Goal: Book appointment/travel/reservation

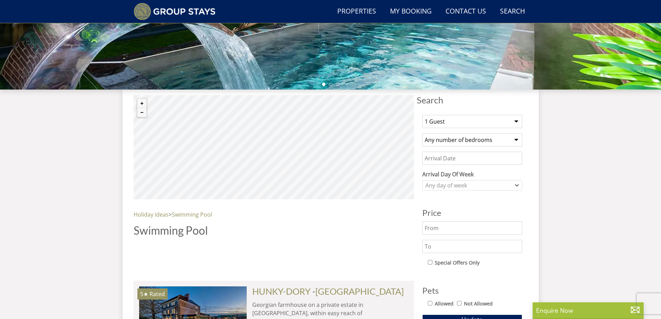
scroll to position [261, 0]
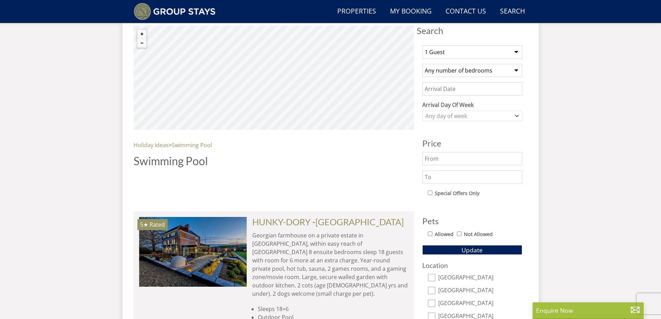
click at [516, 52] on select "1 Guest 2 Guests 3 Guests 4 Guests 5 Guests 6 Guests 7 Guests 8 Guests 9 Guests…" at bounding box center [472, 51] width 100 height 13
click at [422, 45] on select "1 Guest 2 Guests 3 Guests 4 Guests 5 Guests 6 Guests 7 Guests 8 Guests 9 Guests…" at bounding box center [472, 51] width 100 height 13
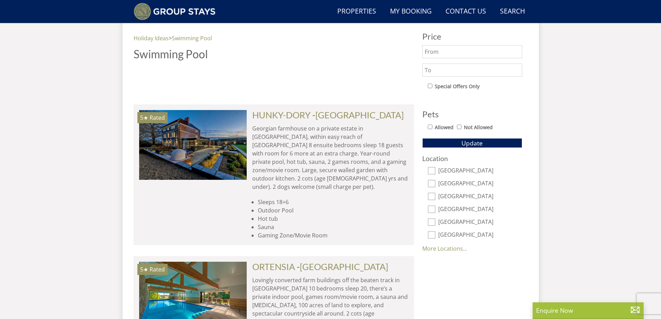
scroll to position [331, 0]
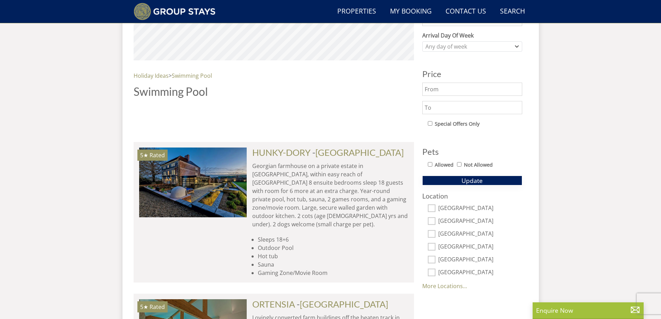
click at [478, 182] on span "Update" at bounding box center [471, 180] width 21 height 8
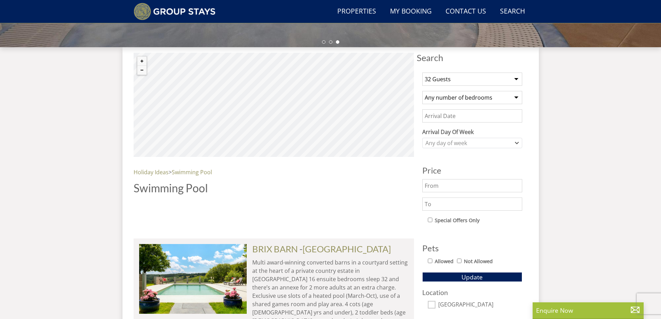
scroll to position [227, 0]
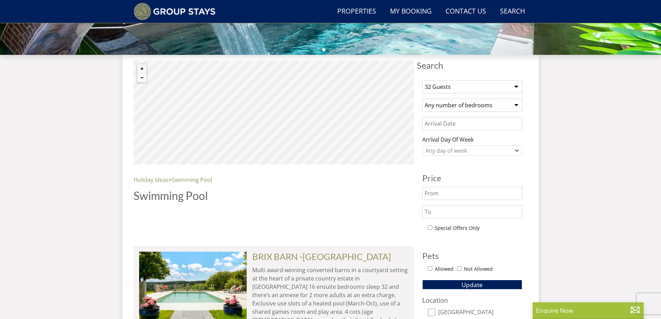
click at [518, 87] on select "1 Guest 2 Guests 3 Guests 4 Guests 5 Guests 6 Guests 7 Guests 8 Guests 9 Guests…" at bounding box center [472, 86] width 100 height 13
select select "20"
click at [422, 80] on select "1 Guest 2 Guests 3 Guests 4 Guests 5 Guests 6 Guests 7 Guests 8 Guests 9 Guests…" at bounding box center [472, 86] width 100 height 13
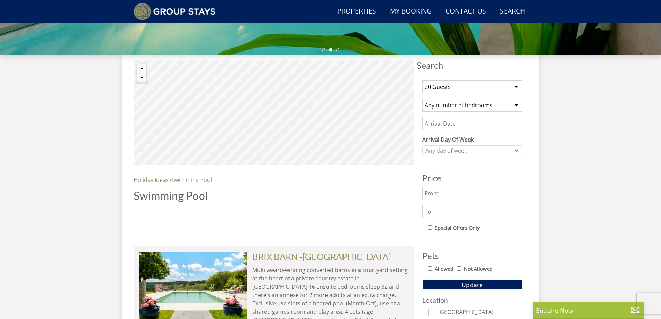
click at [477, 282] on span "Update" at bounding box center [471, 284] width 21 height 8
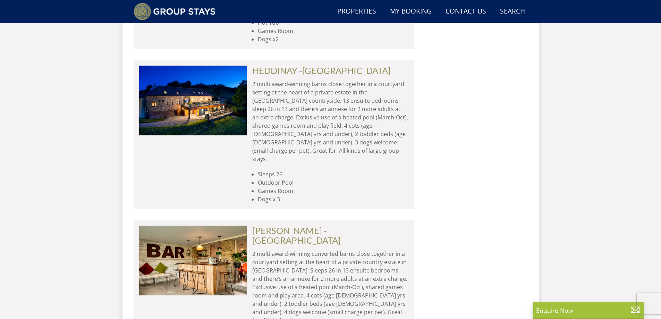
scroll to position [2655, 0]
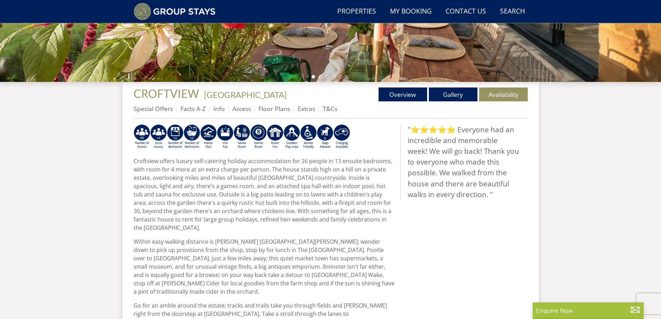
scroll to position [202, 0]
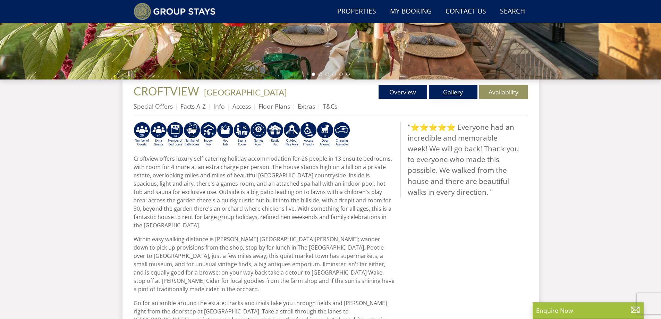
click at [461, 93] on link "Gallery" at bounding box center [453, 92] width 49 height 14
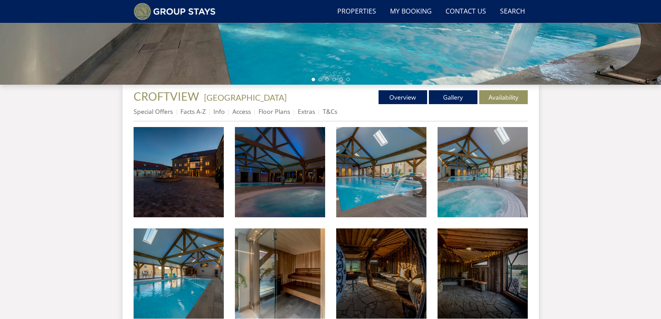
scroll to position [200, 0]
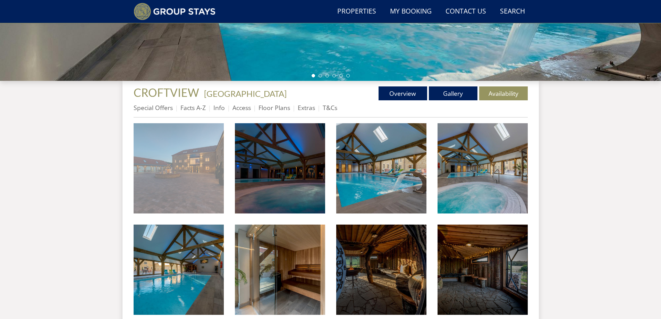
click at [199, 145] on img at bounding box center [179, 168] width 90 height 90
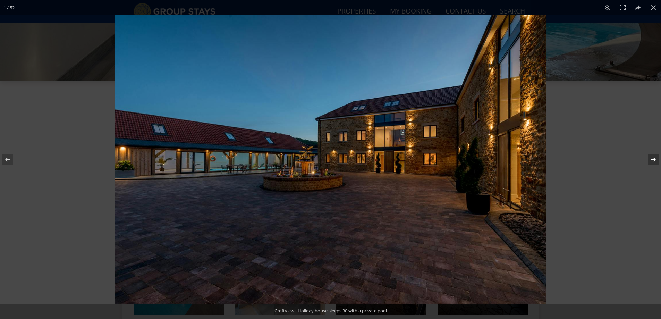
click at [656, 162] on button at bounding box center [648, 159] width 24 height 35
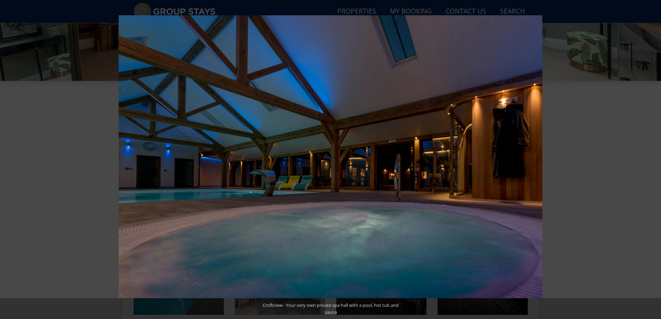
click at [656, 162] on button at bounding box center [648, 159] width 24 height 35
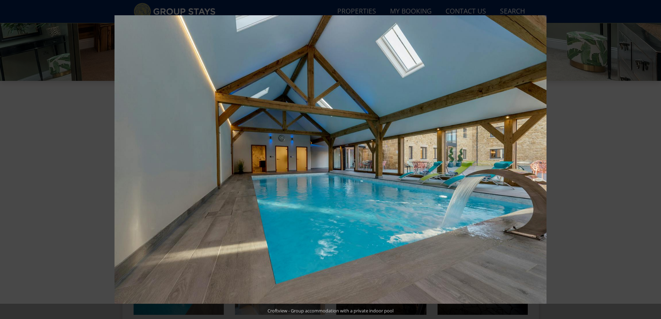
click at [656, 162] on button at bounding box center [648, 159] width 24 height 35
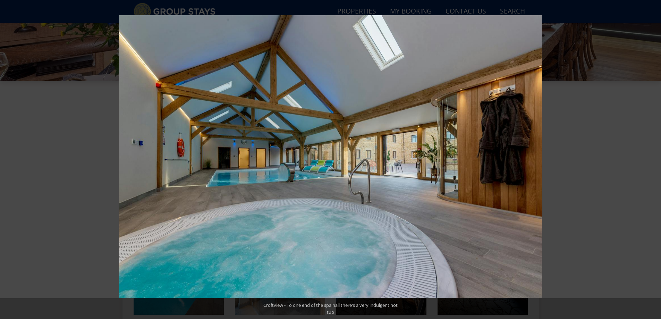
click at [656, 162] on button at bounding box center [648, 159] width 24 height 35
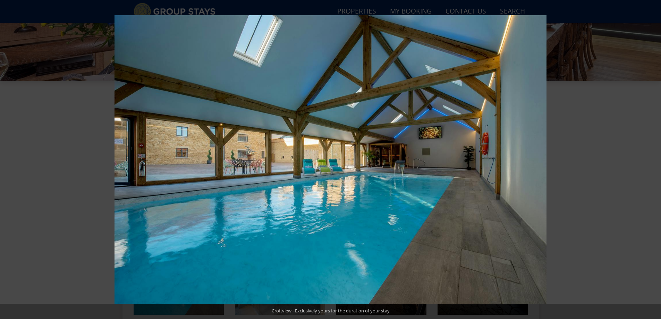
click at [656, 162] on button at bounding box center [648, 159] width 24 height 35
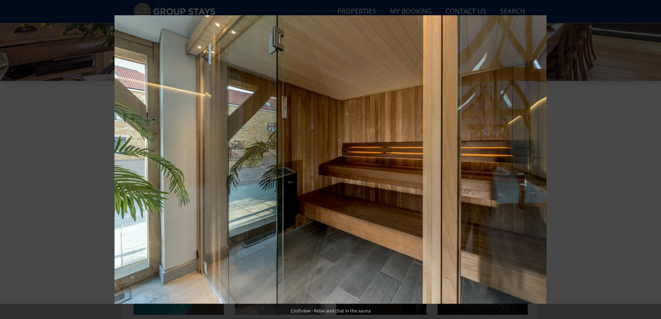
click at [656, 162] on button at bounding box center [648, 159] width 24 height 35
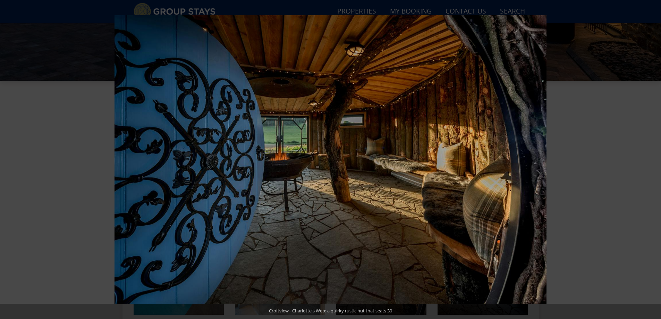
click at [656, 161] on button at bounding box center [648, 159] width 24 height 35
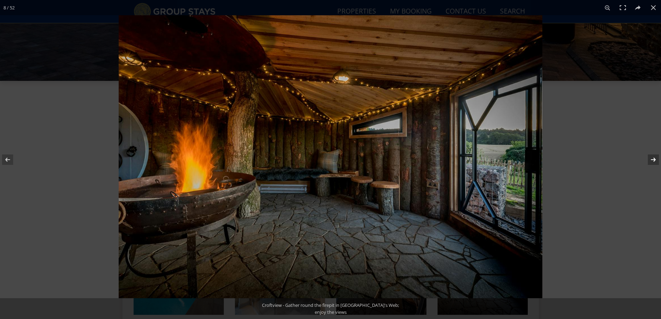
click at [656, 161] on button at bounding box center [648, 159] width 24 height 35
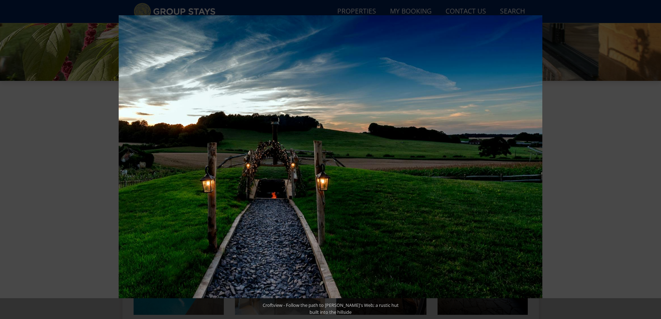
click at [656, 161] on button at bounding box center [648, 159] width 24 height 35
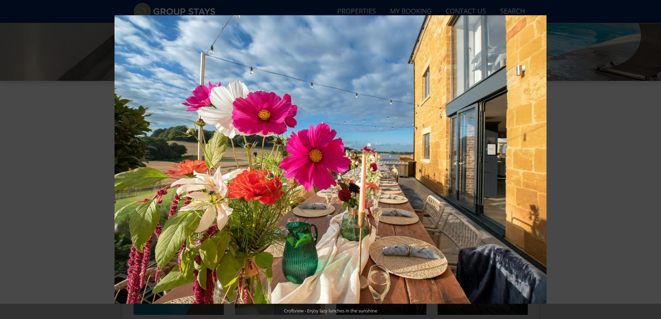
click at [656, 161] on button at bounding box center [648, 159] width 24 height 35
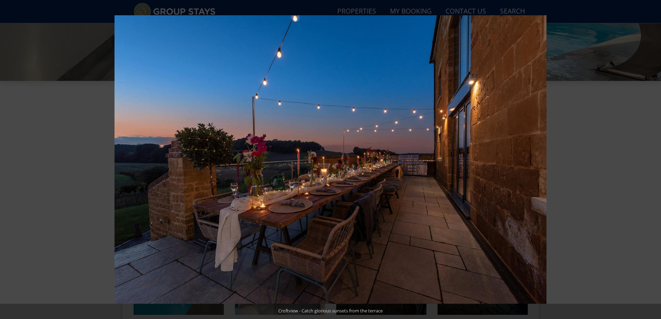
click at [656, 161] on button at bounding box center [648, 159] width 24 height 35
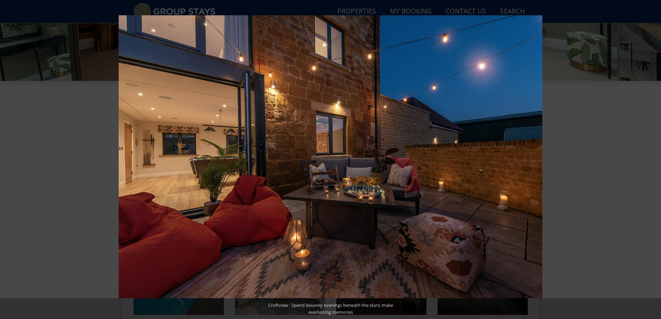
click at [656, 161] on button at bounding box center [648, 159] width 24 height 35
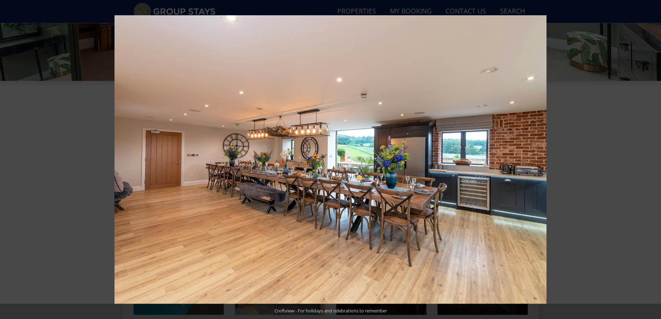
click at [656, 161] on button at bounding box center [648, 159] width 24 height 35
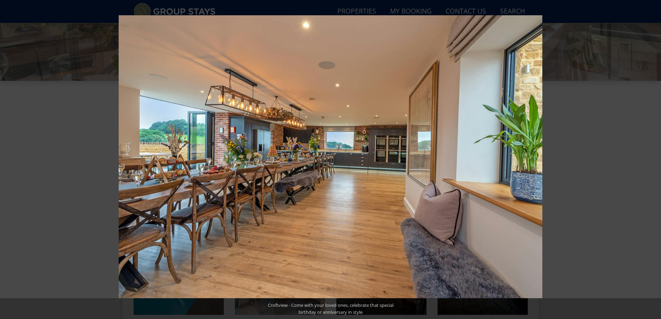
click at [656, 161] on button at bounding box center [648, 159] width 24 height 35
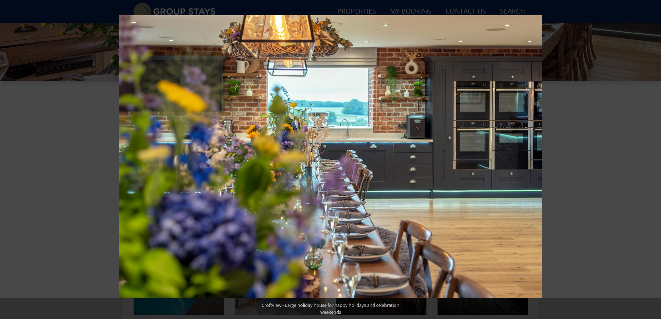
click at [656, 161] on button at bounding box center [648, 159] width 24 height 35
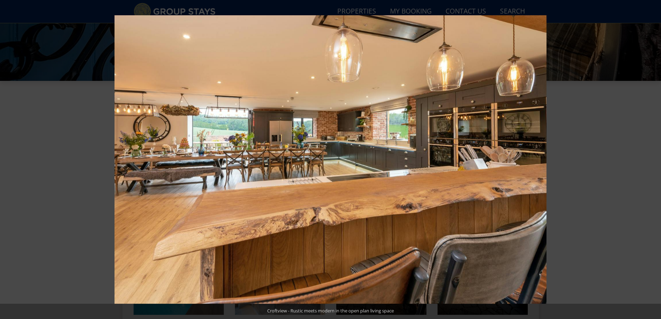
click at [656, 161] on button at bounding box center [648, 159] width 24 height 35
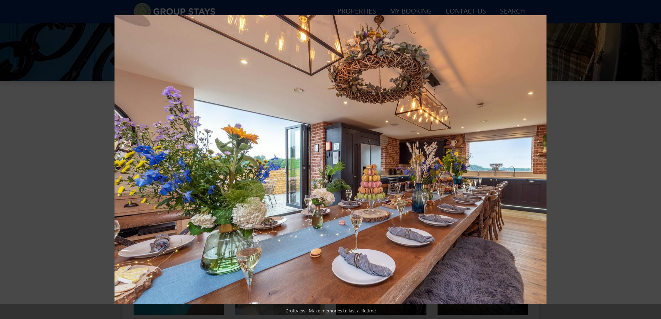
click at [656, 161] on button at bounding box center [648, 159] width 24 height 35
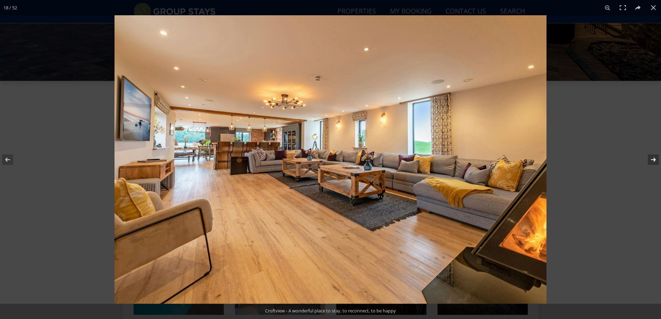
click at [656, 161] on button at bounding box center [648, 159] width 24 height 35
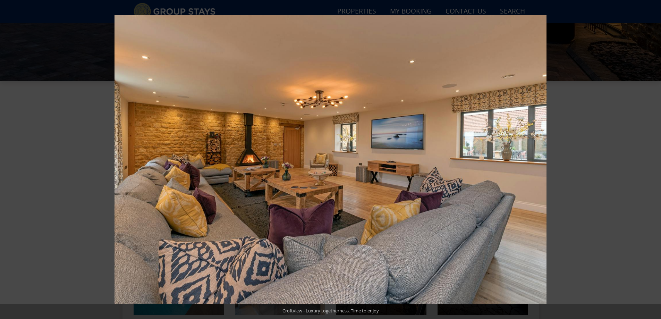
click at [656, 161] on button at bounding box center [648, 159] width 24 height 35
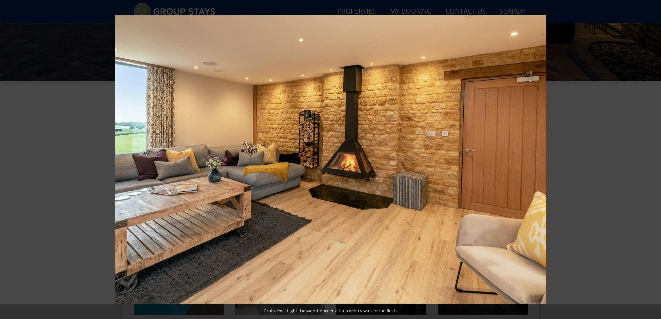
click at [656, 161] on button at bounding box center [648, 159] width 24 height 35
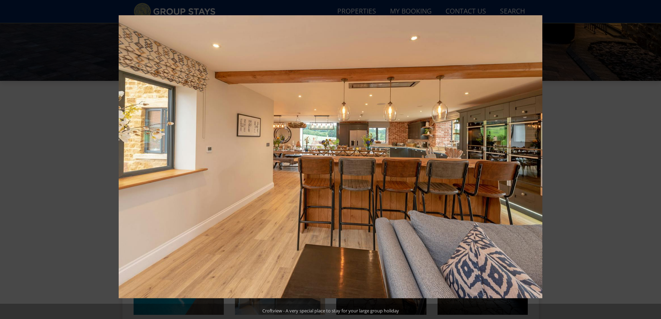
click at [656, 161] on button at bounding box center [648, 159] width 24 height 35
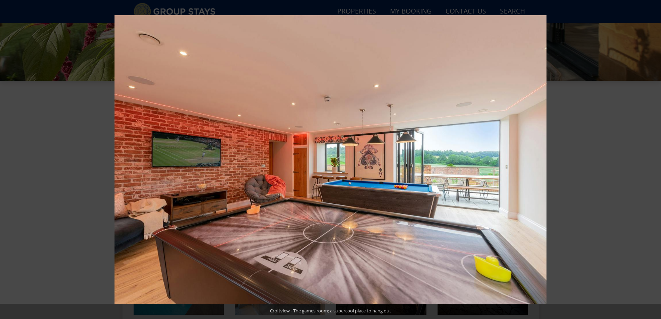
click at [656, 161] on button at bounding box center [648, 159] width 24 height 35
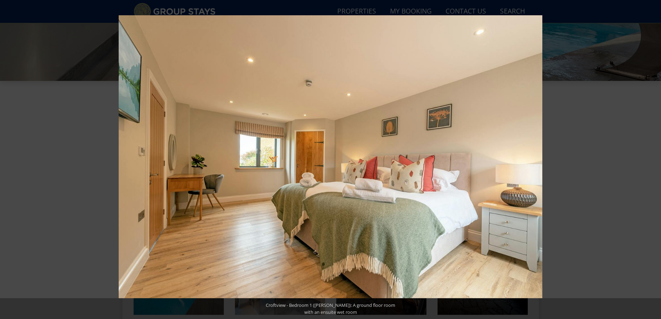
click at [656, 161] on button at bounding box center [648, 159] width 24 height 35
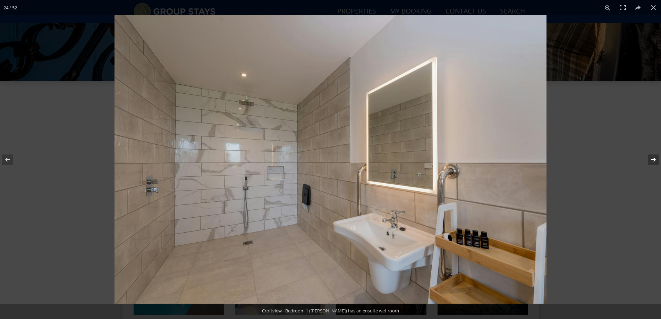
click at [652, 158] on button at bounding box center [648, 159] width 24 height 35
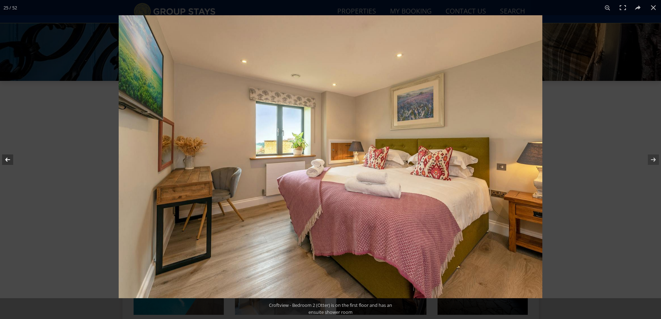
click at [6, 158] on button at bounding box center [12, 159] width 24 height 35
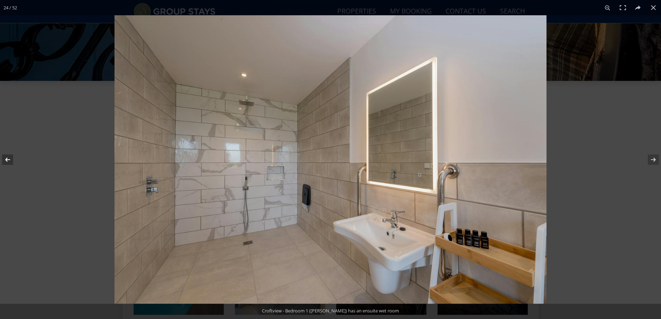
click at [6, 158] on button at bounding box center [12, 159] width 24 height 35
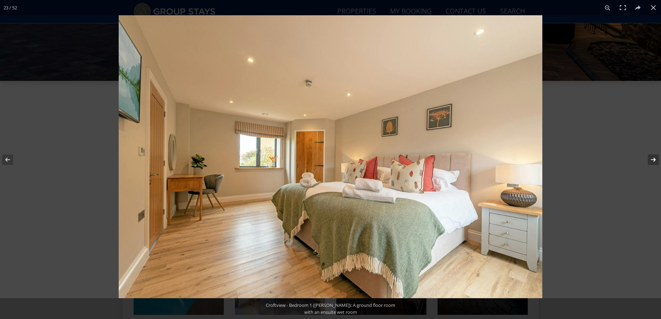
click at [651, 156] on button at bounding box center [648, 159] width 24 height 35
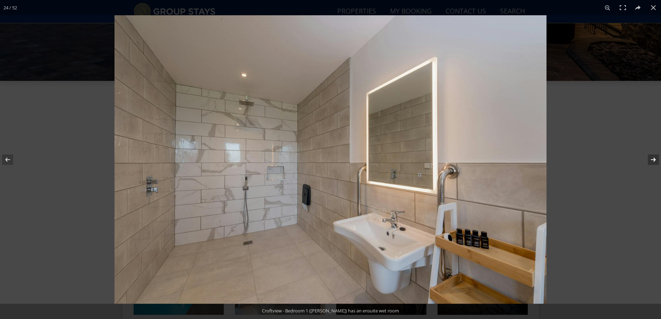
click at [651, 156] on button at bounding box center [648, 159] width 24 height 35
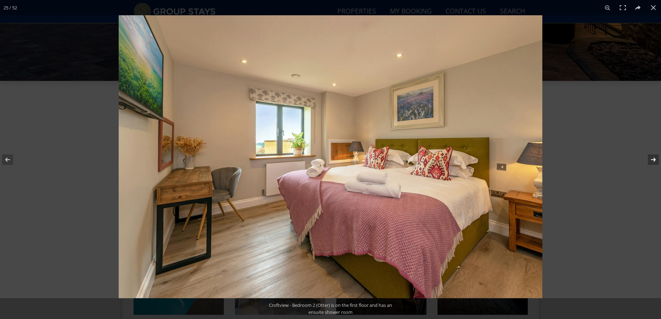
click at [651, 156] on button at bounding box center [648, 159] width 24 height 35
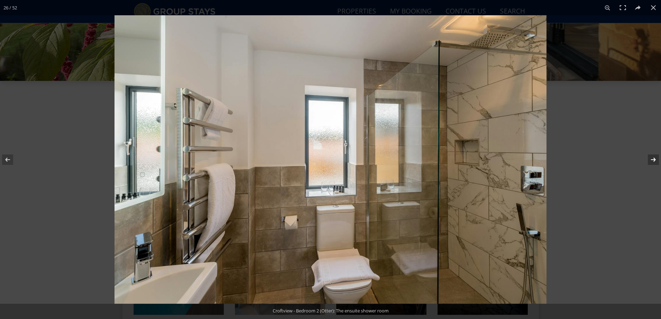
click at [651, 156] on button at bounding box center [648, 159] width 24 height 35
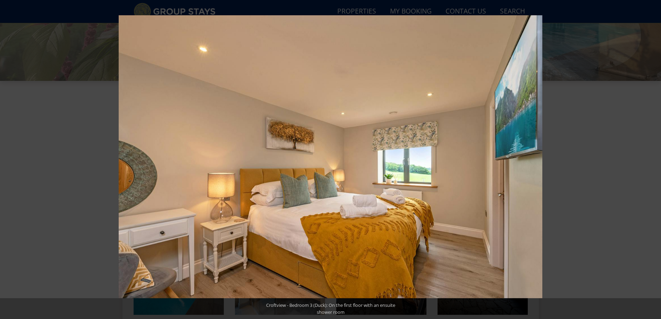
click at [651, 156] on button at bounding box center [648, 159] width 24 height 35
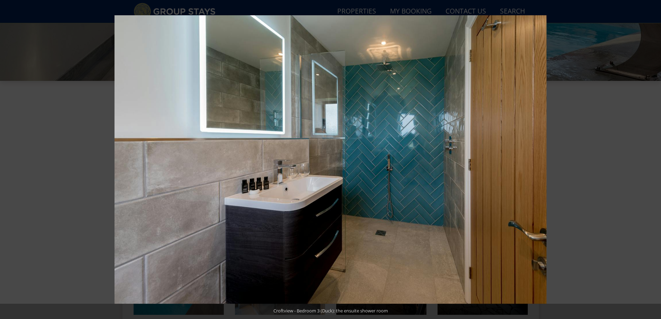
click at [651, 156] on button at bounding box center [648, 159] width 24 height 35
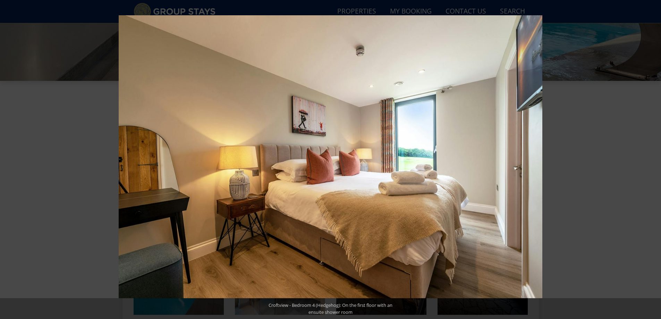
click at [651, 156] on button at bounding box center [648, 159] width 24 height 35
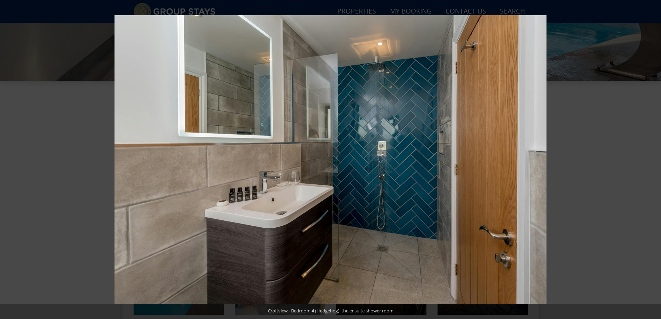
click at [651, 156] on button at bounding box center [648, 159] width 24 height 35
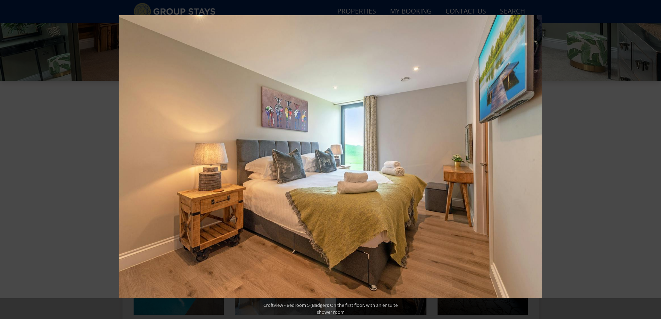
click at [651, 156] on button at bounding box center [648, 159] width 24 height 35
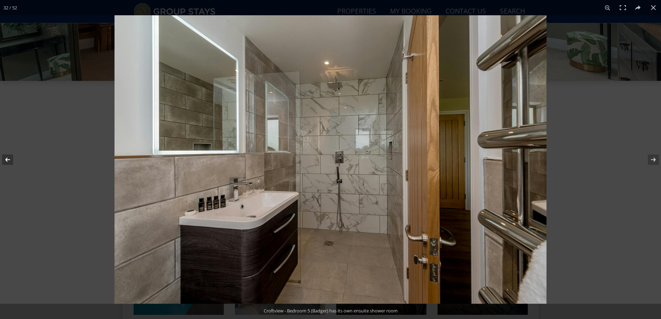
click at [9, 159] on button at bounding box center [12, 159] width 24 height 35
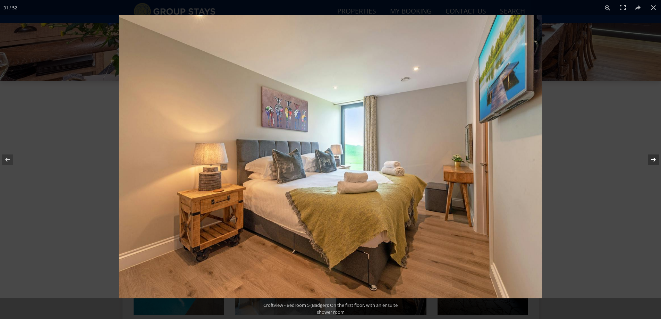
click at [654, 161] on button at bounding box center [648, 159] width 24 height 35
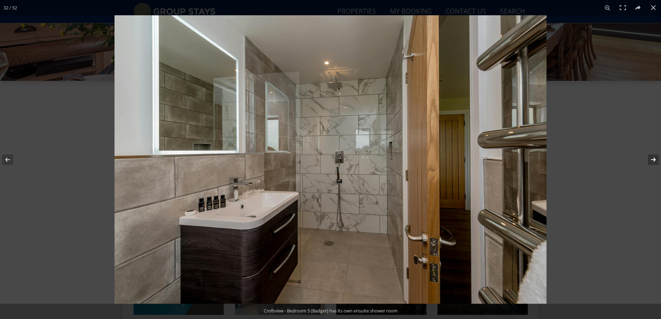
click at [654, 161] on button at bounding box center [648, 159] width 24 height 35
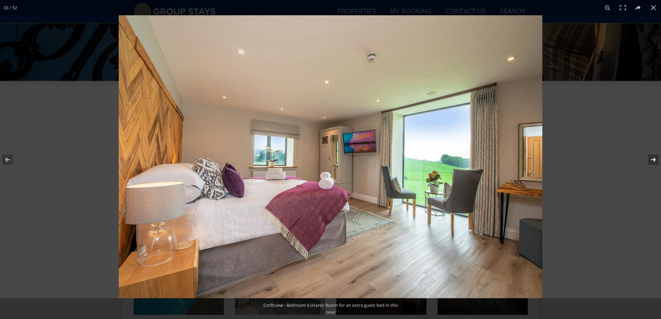
click at [654, 161] on button at bounding box center [648, 159] width 24 height 35
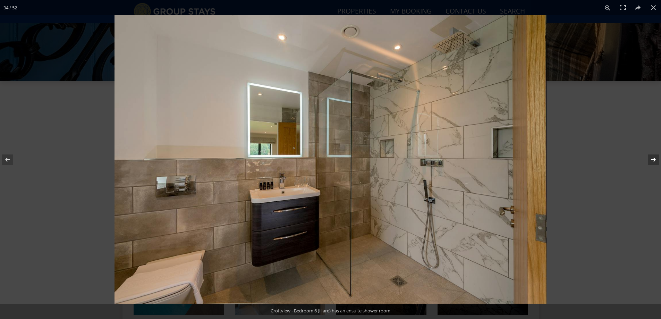
click at [654, 161] on button at bounding box center [648, 159] width 24 height 35
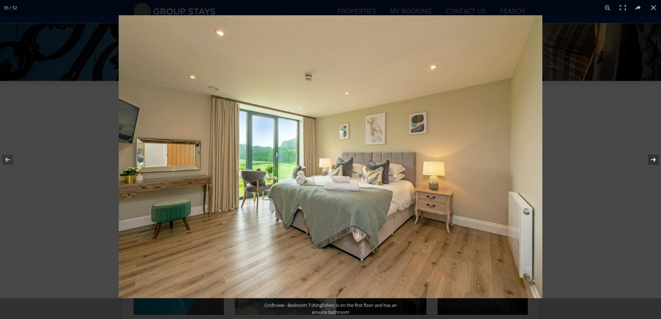
click at [654, 161] on button at bounding box center [648, 159] width 24 height 35
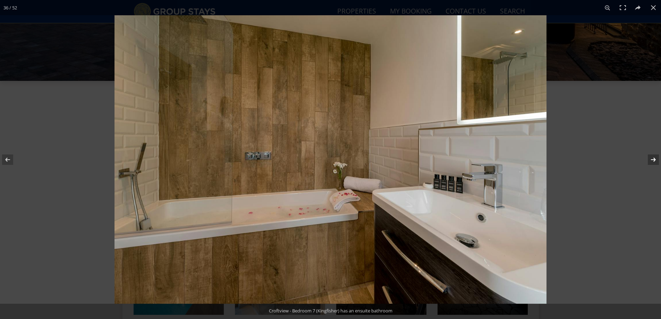
click at [654, 161] on button at bounding box center [648, 159] width 24 height 35
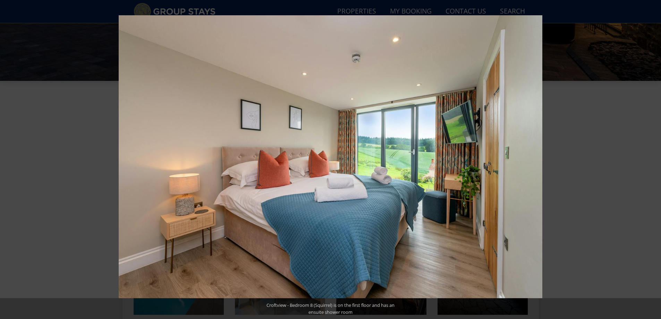
click at [654, 161] on button at bounding box center [648, 159] width 24 height 35
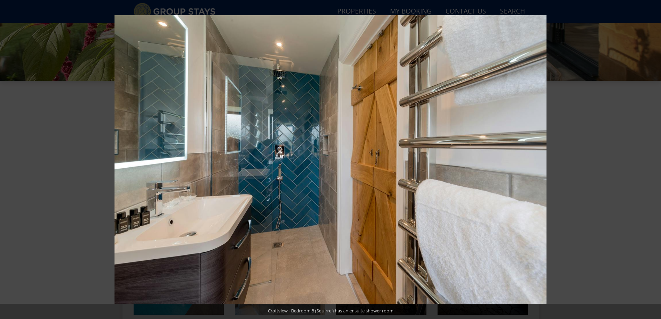
click at [654, 161] on button at bounding box center [648, 159] width 24 height 35
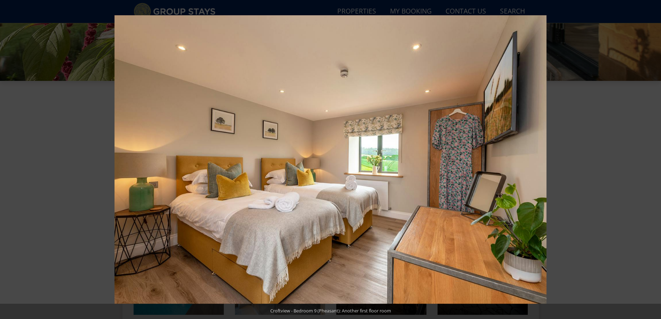
click at [654, 161] on button at bounding box center [648, 159] width 24 height 35
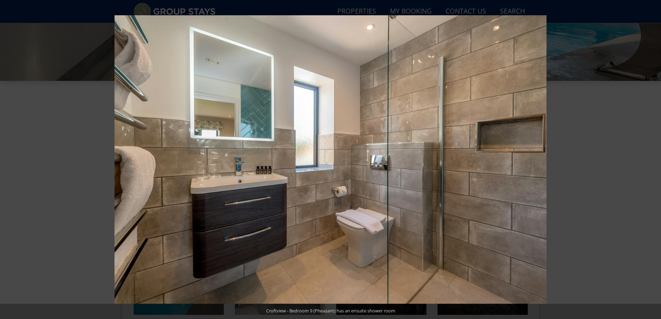
click at [654, 161] on button at bounding box center [648, 159] width 24 height 35
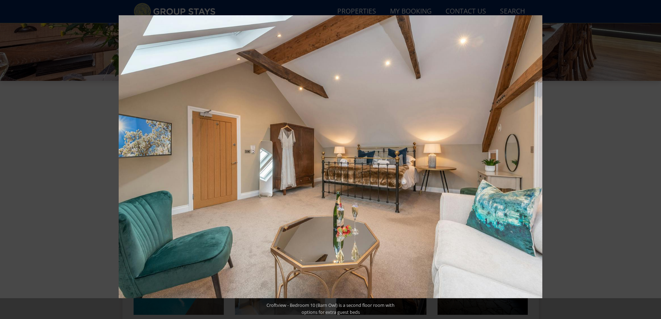
click at [653, 161] on button at bounding box center [648, 159] width 24 height 35
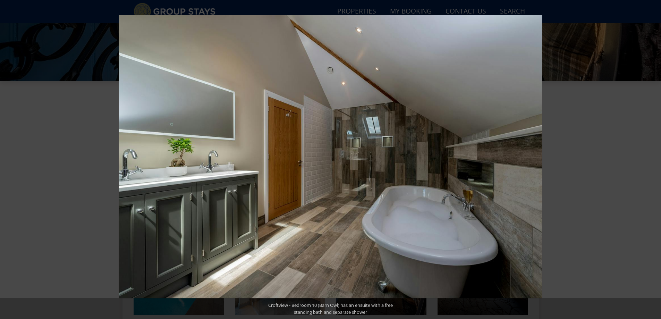
click at [653, 161] on button at bounding box center [648, 159] width 24 height 35
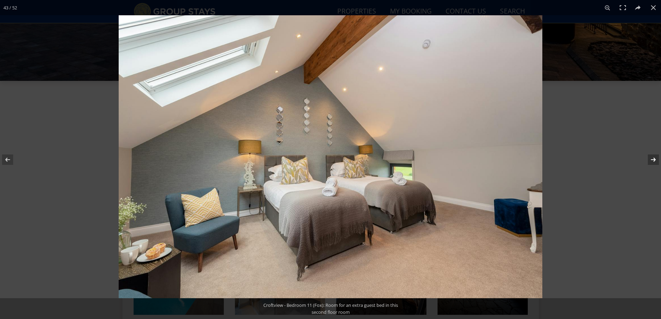
click at [655, 157] on button at bounding box center [648, 159] width 24 height 35
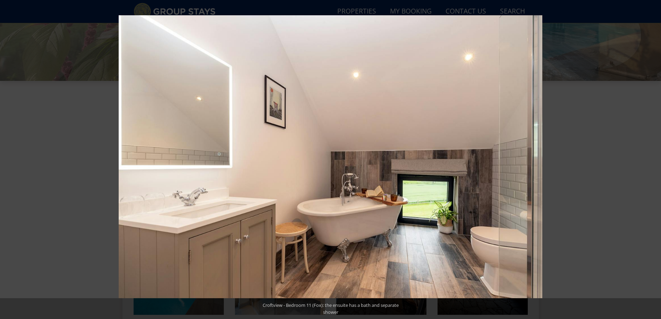
click at [655, 162] on button at bounding box center [648, 159] width 24 height 35
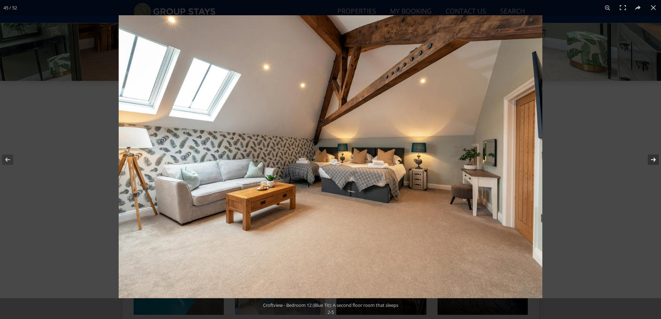
click at [652, 160] on button at bounding box center [648, 159] width 24 height 35
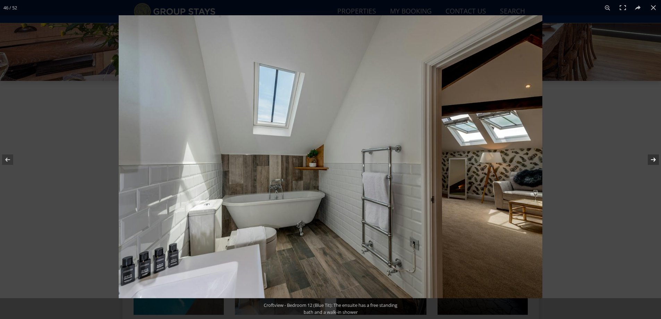
click at [652, 160] on button at bounding box center [648, 159] width 24 height 35
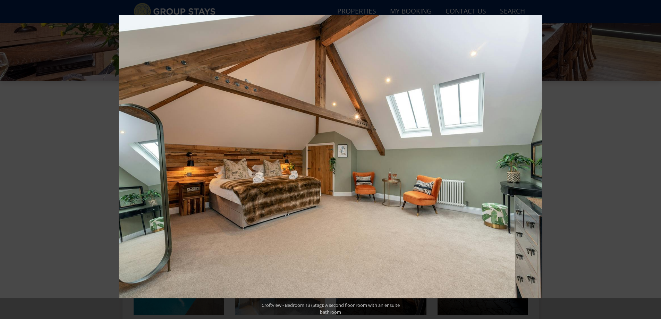
click at [652, 160] on button at bounding box center [648, 159] width 24 height 35
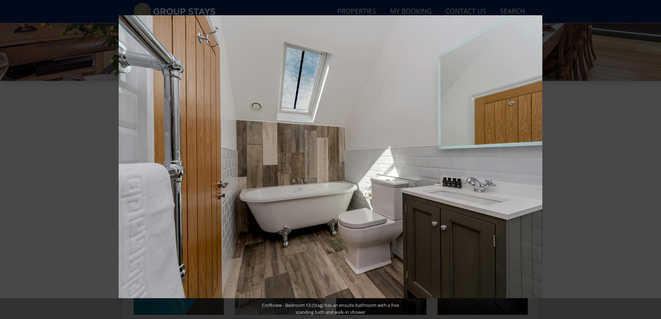
click at [652, 160] on button at bounding box center [648, 159] width 24 height 35
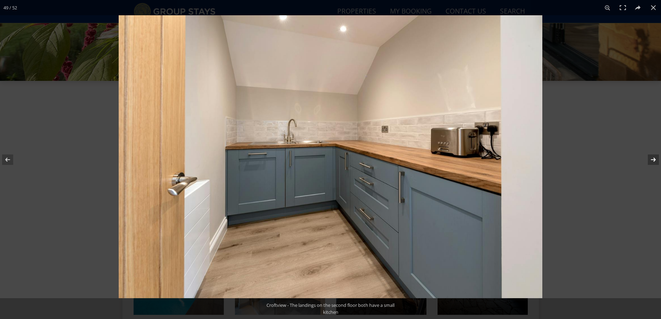
click at [653, 161] on button at bounding box center [648, 159] width 24 height 35
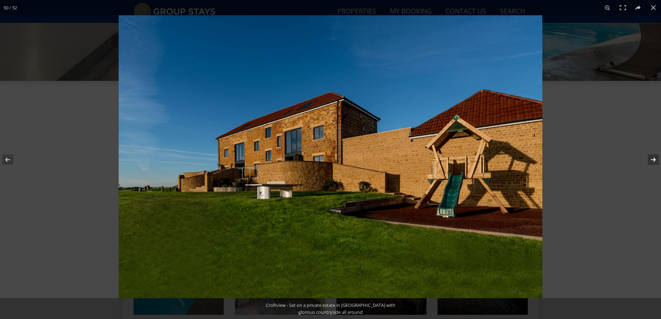
click at [653, 161] on button at bounding box center [648, 159] width 24 height 35
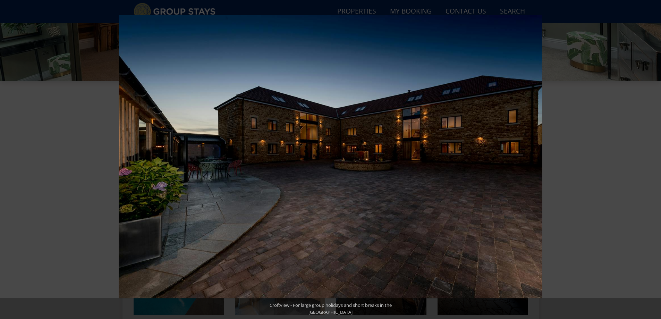
click at [653, 161] on button at bounding box center [648, 159] width 24 height 35
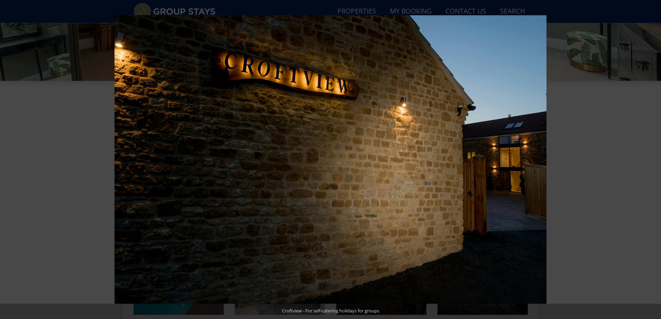
click at [653, 161] on button at bounding box center [648, 159] width 24 height 35
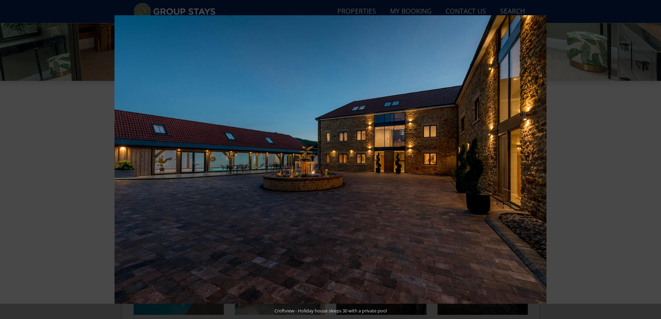
click at [653, 161] on button at bounding box center [648, 159] width 24 height 35
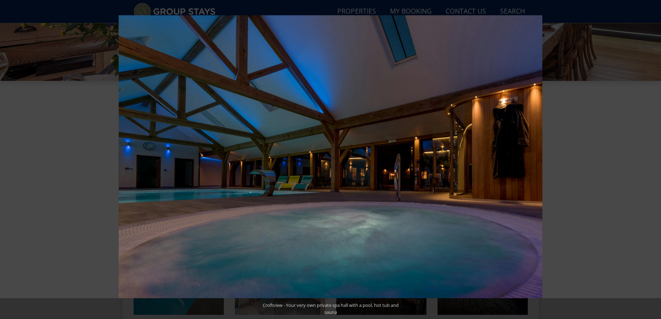
click at [653, 161] on button at bounding box center [648, 159] width 24 height 35
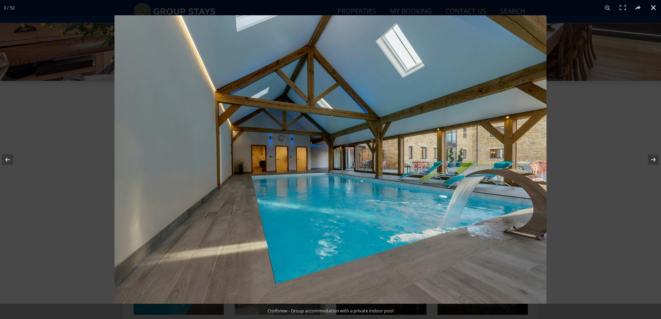
click at [617, 251] on div at bounding box center [444, 174] width 661 height 319
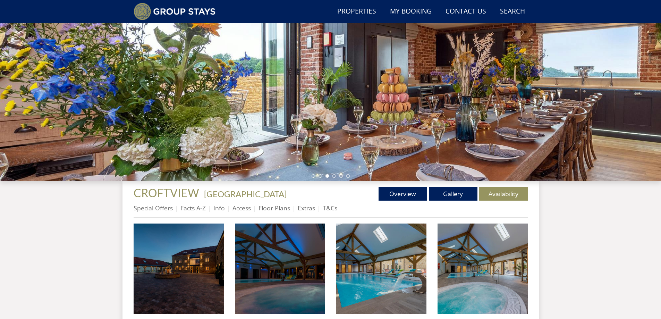
scroll to position [96, 0]
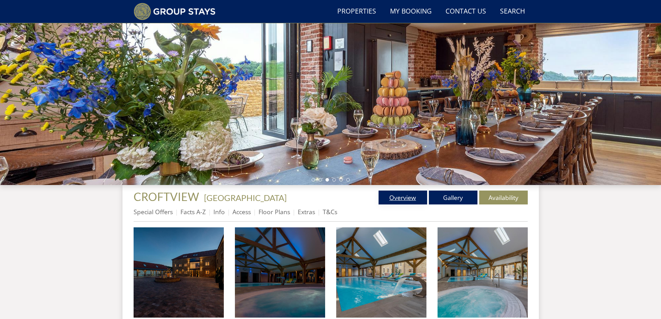
click at [394, 198] on link "Overview" at bounding box center [402, 197] width 49 height 14
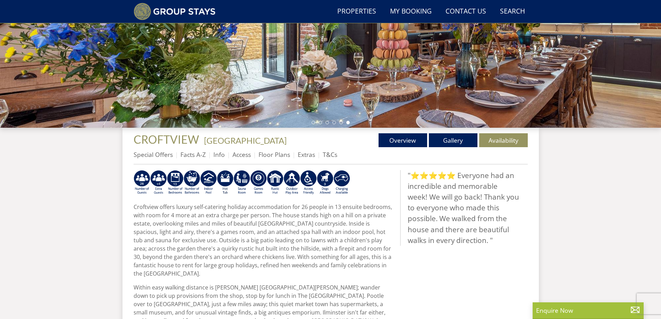
scroll to position [133, 0]
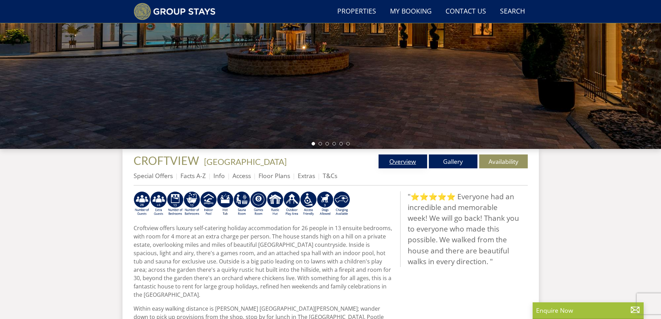
click at [408, 160] on link "Overview" at bounding box center [402, 161] width 49 height 14
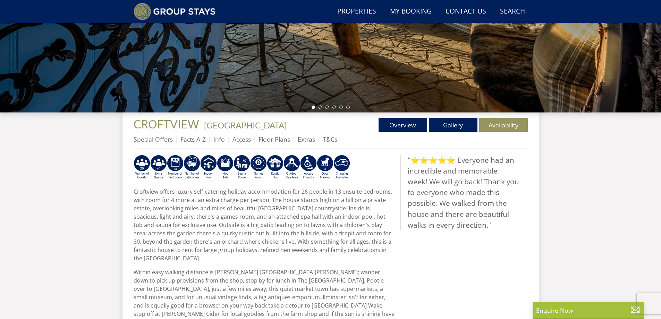
scroll to position [164, 0]
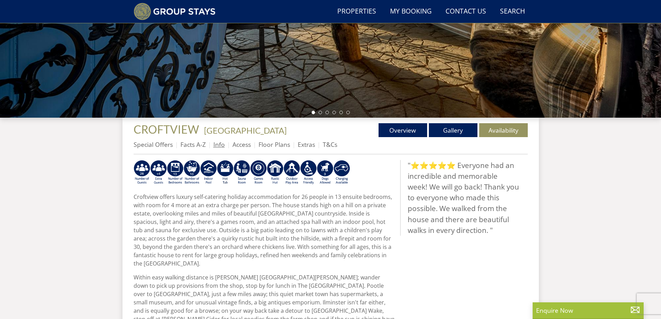
click at [219, 145] on link "Info" at bounding box center [218, 144] width 11 height 8
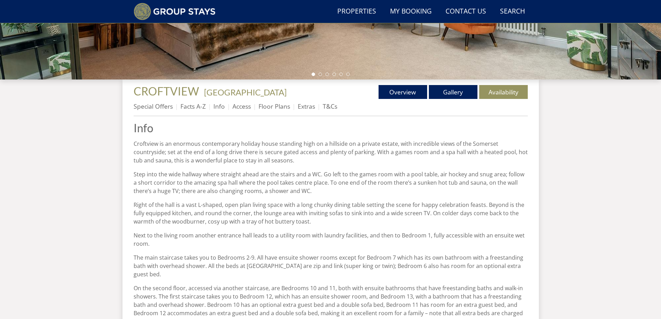
scroll to position [167, 0]
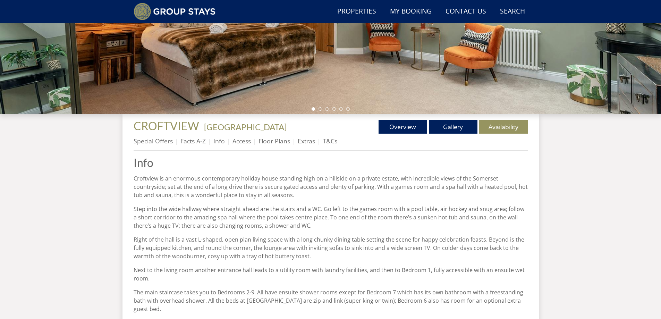
click at [307, 142] on link "Extras" at bounding box center [306, 141] width 17 height 8
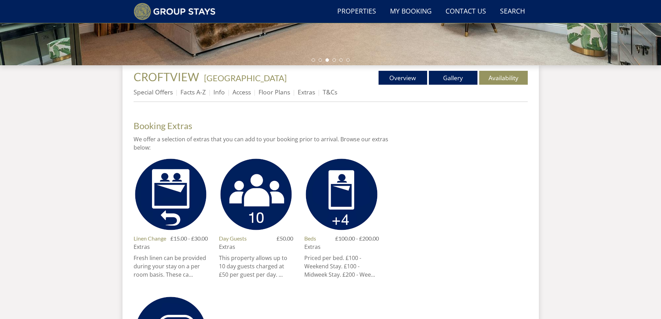
scroll to position [200, 0]
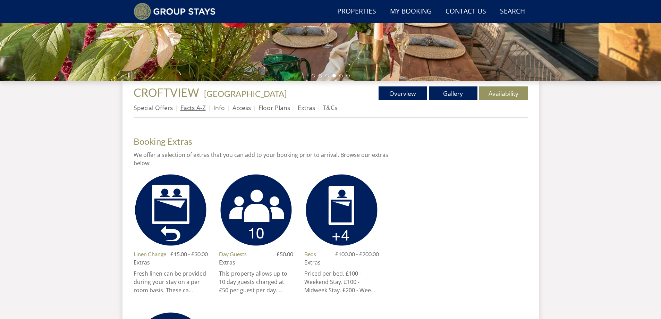
click at [187, 109] on link "Facts A-Z" at bounding box center [192, 107] width 25 height 8
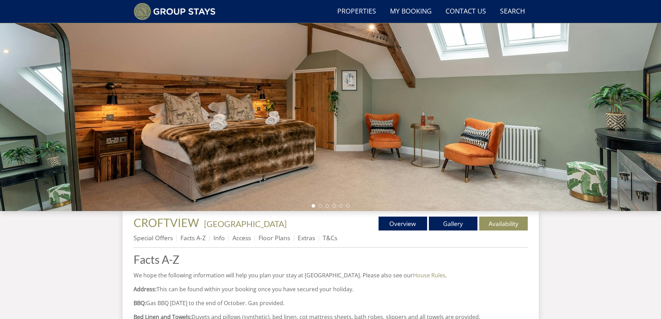
scroll to position [28, 0]
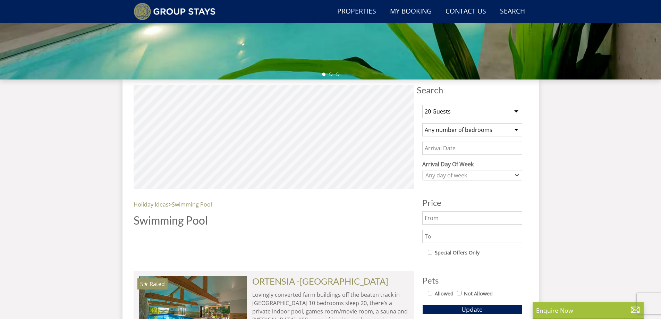
scroll to position [2655, 0]
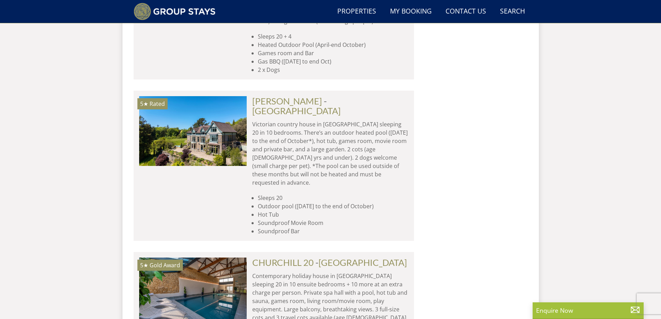
drag, startPoint x: 105, startPoint y: 178, endPoint x: 102, endPoint y: 131, distance: 47.3
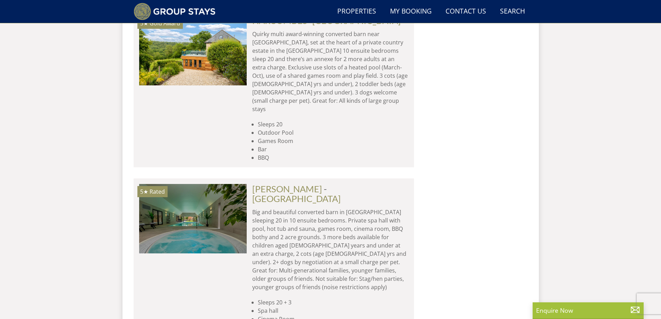
drag, startPoint x: 86, startPoint y: 92, endPoint x: 83, endPoint y: 71, distance: 21.0
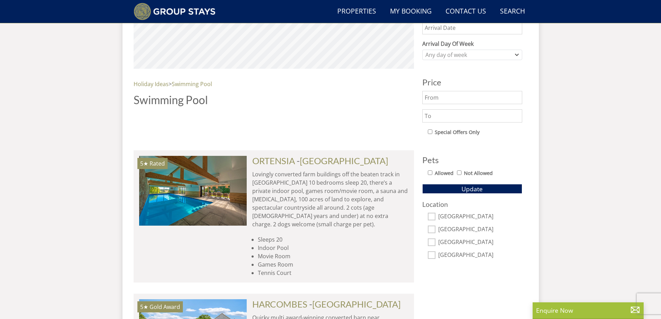
scroll to position [231, 0]
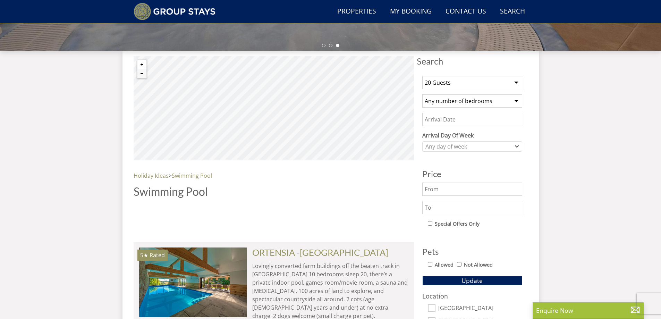
click at [144, 65] on button "Zoom in" at bounding box center [141, 64] width 9 height 9
click at [521, 82] on select "1 Guest 2 Guests 3 Guests 4 Guests 5 Guests 6 Guests 7 Guests 8 Guests 9 Guests…" at bounding box center [472, 82] width 100 height 13
select select "1"
click at [422, 76] on select "1 Guest 2 Guests 3 Guests 4 Guests 5 Guests 6 Guests 7 Guests 8 Guests 9 Guests…" at bounding box center [472, 82] width 100 height 13
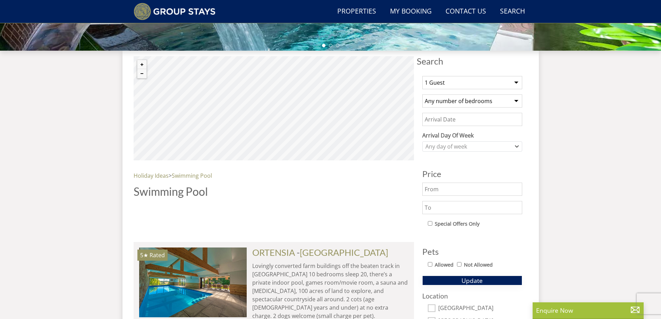
click at [472, 283] on span "Update" at bounding box center [471, 280] width 21 height 8
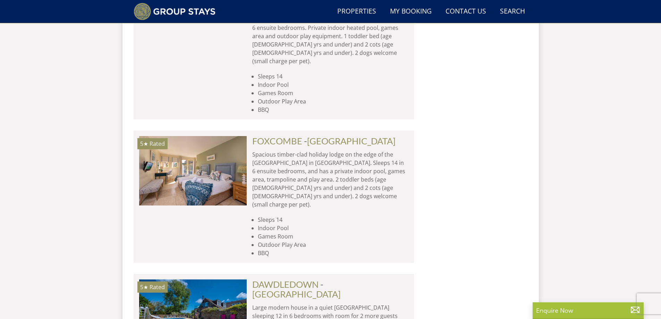
scroll to position [3040, 0]
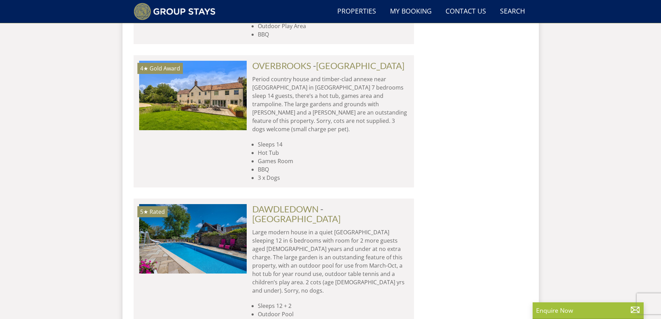
scroll to position [5790, 0]
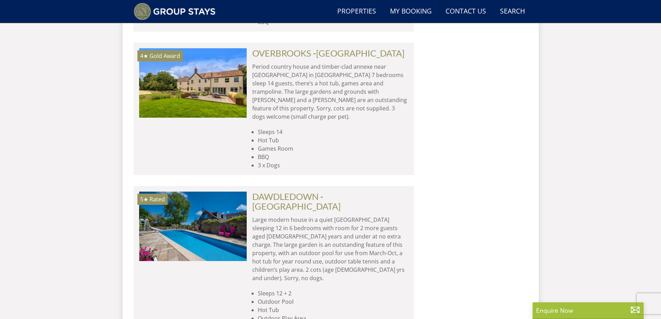
click at [358, 8] on link "Properties" at bounding box center [356, 12] width 44 height 16
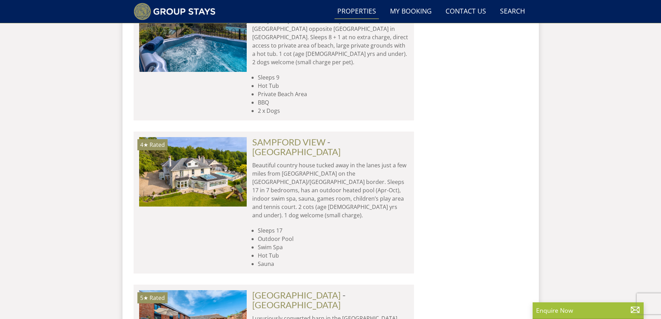
scroll to position [2977, 0]
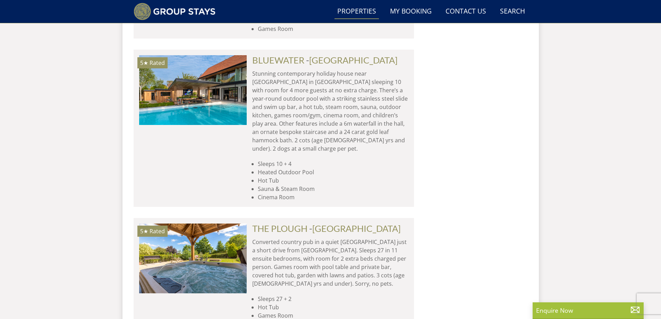
scroll to position [5682, 0]
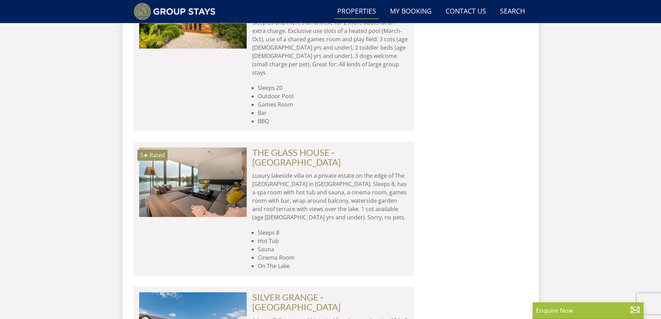
scroll to position [8249, 0]
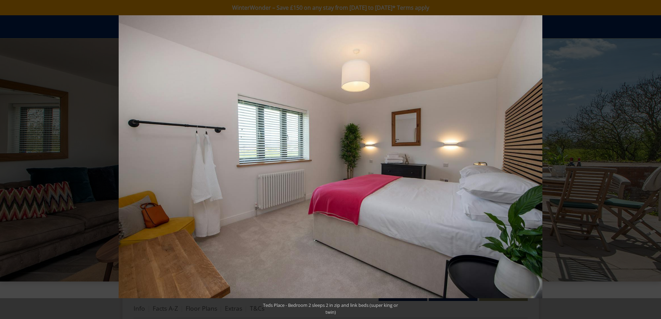
scroll to position [129, 0]
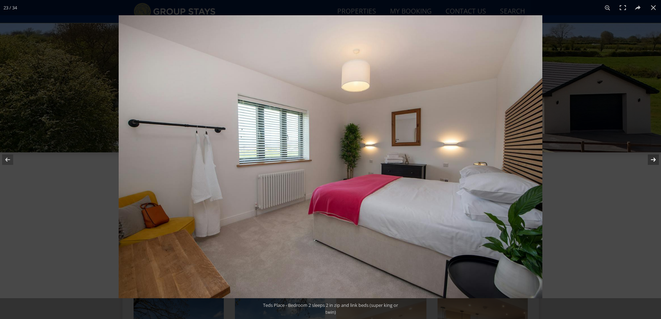
click at [656, 158] on button at bounding box center [648, 159] width 24 height 35
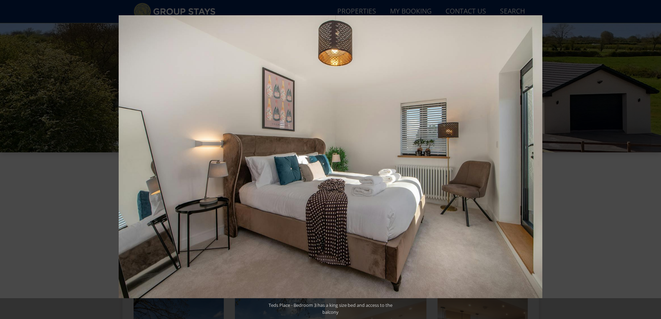
click at [657, 158] on button at bounding box center [648, 159] width 24 height 35
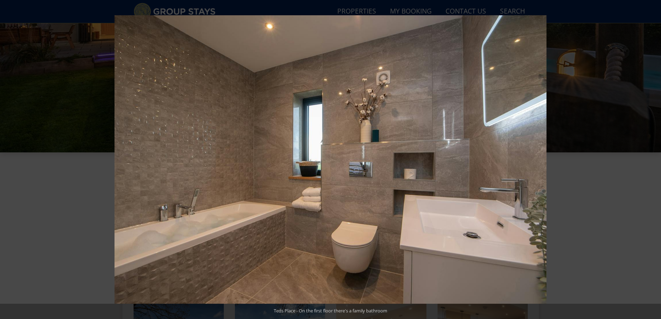
click at [657, 158] on button at bounding box center [648, 159] width 24 height 35
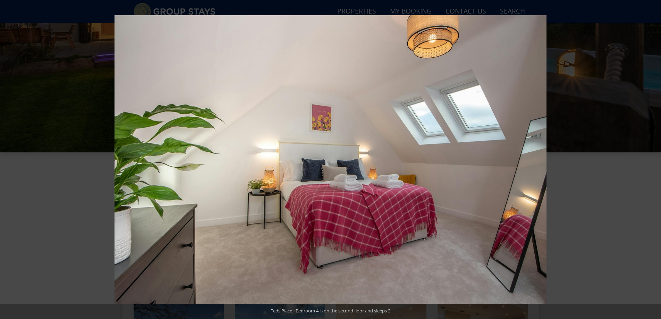
click at [657, 158] on button at bounding box center [648, 159] width 24 height 35
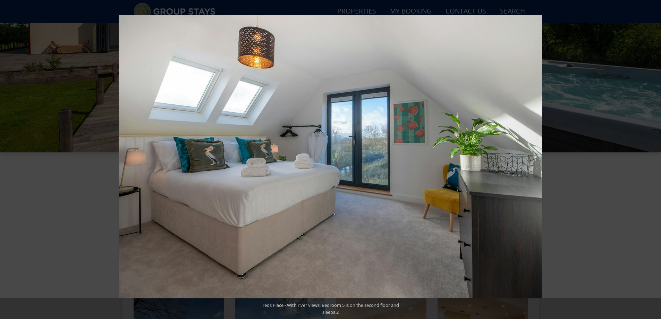
click at [657, 158] on button at bounding box center [648, 159] width 24 height 35
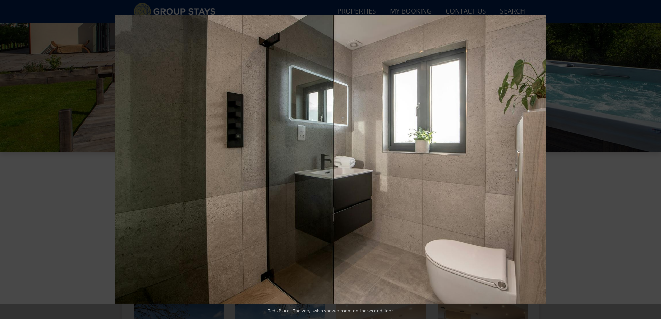
click at [657, 158] on button at bounding box center [648, 159] width 24 height 35
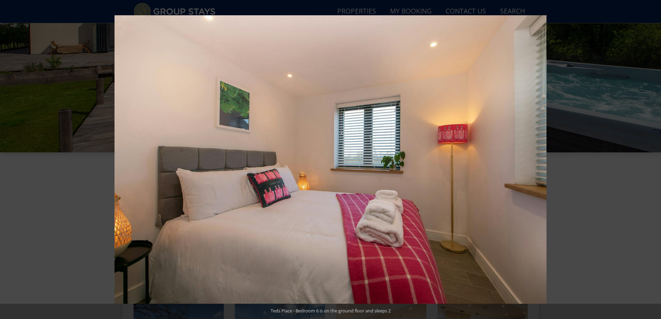
click at [657, 158] on button at bounding box center [648, 159] width 24 height 35
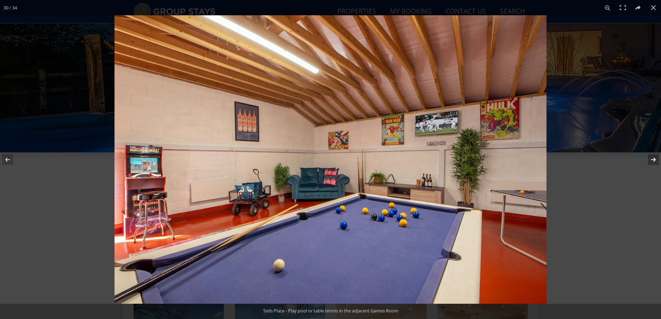
click at [656, 159] on button at bounding box center [648, 159] width 24 height 35
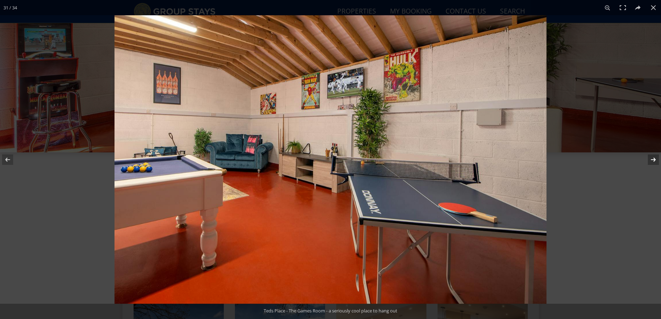
click at [656, 159] on button at bounding box center [648, 159] width 24 height 35
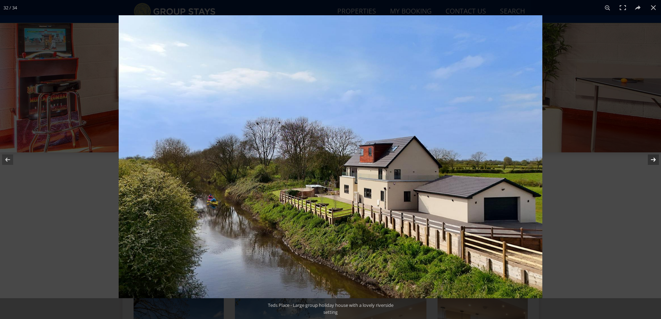
click at [656, 160] on button at bounding box center [648, 159] width 24 height 35
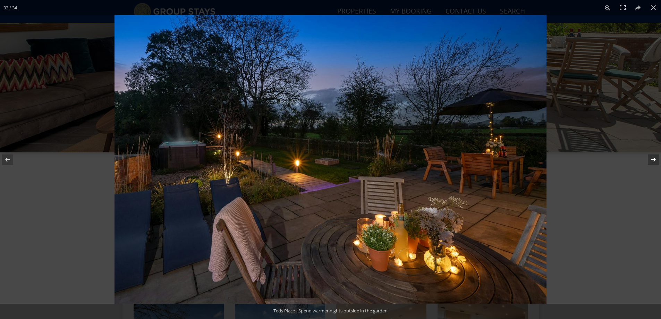
click at [656, 160] on button at bounding box center [648, 159] width 24 height 35
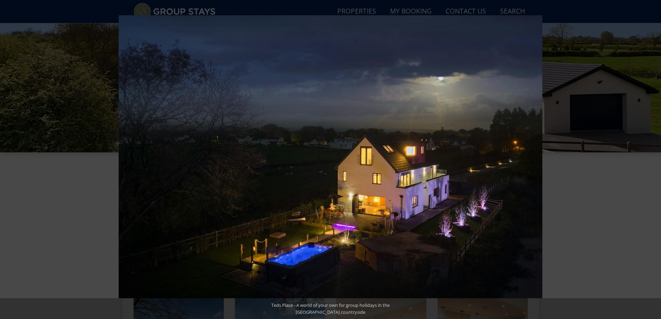
click at [656, 160] on button at bounding box center [648, 159] width 24 height 35
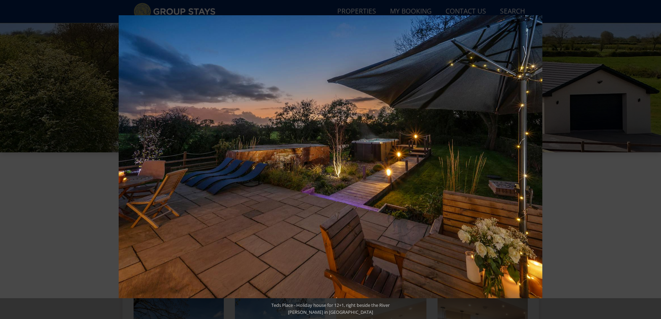
click at [656, 160] on button at bounding box center [648, 159] width 24 height 35
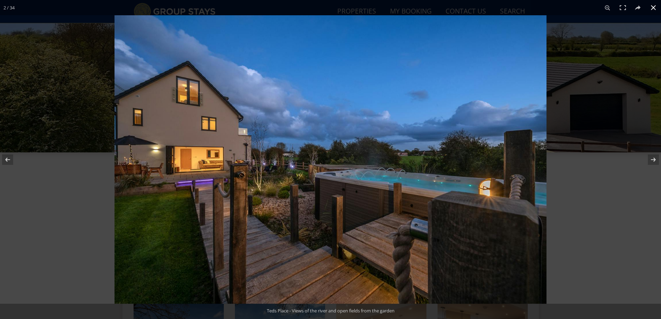
click at [627, 231] on div at bounding box center [444, 174] width 661 height 319
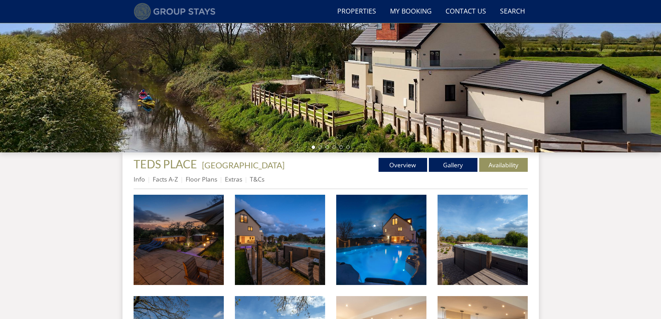
click at [182, 11] on img at bounding box center [175, 11] width 82 height 17
